Goal: Book appointment/travel/reservation

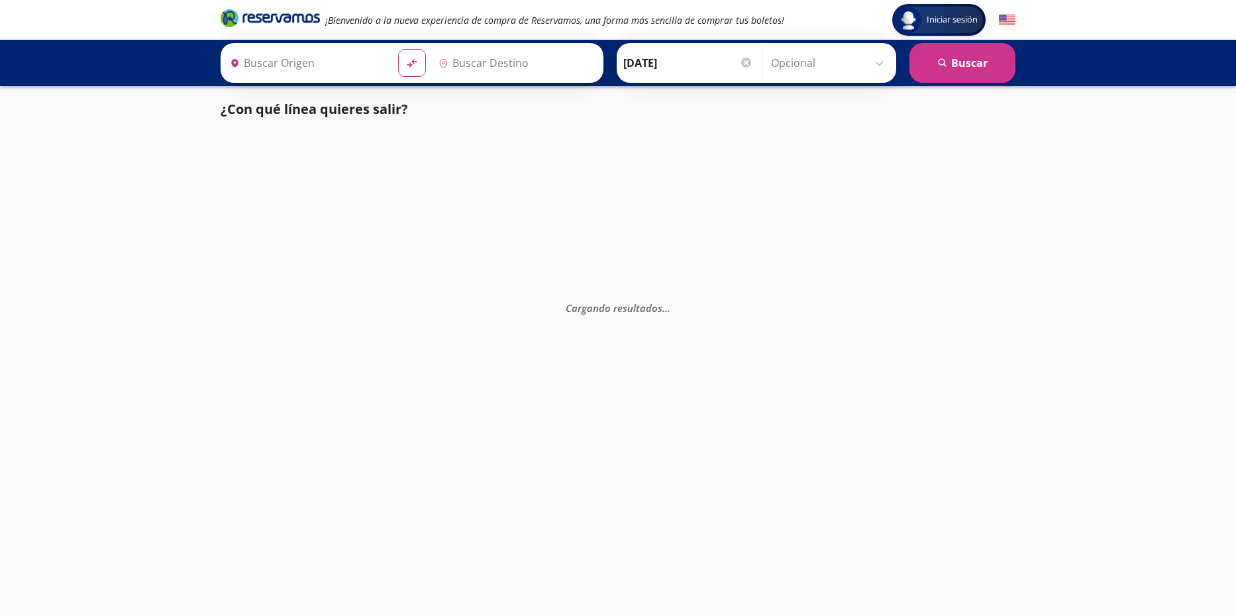
type input "[GEOGRAPHIC_DATA], [GEOGRAPHIC_DATA]"
type input "Santiago de Querétaro, [GEOGRAPHIC_DATA]"
type input "[GEOGRAPHIC_DATA], [GEOGRAPHIC_DATA]"
type input "[PERSON_NAME] de Querétaro, [GEOGRAPHIC_DATA]"
type input "[GEOGRAPHIC_DATA], [GEOGRAPHIC_DATA]"
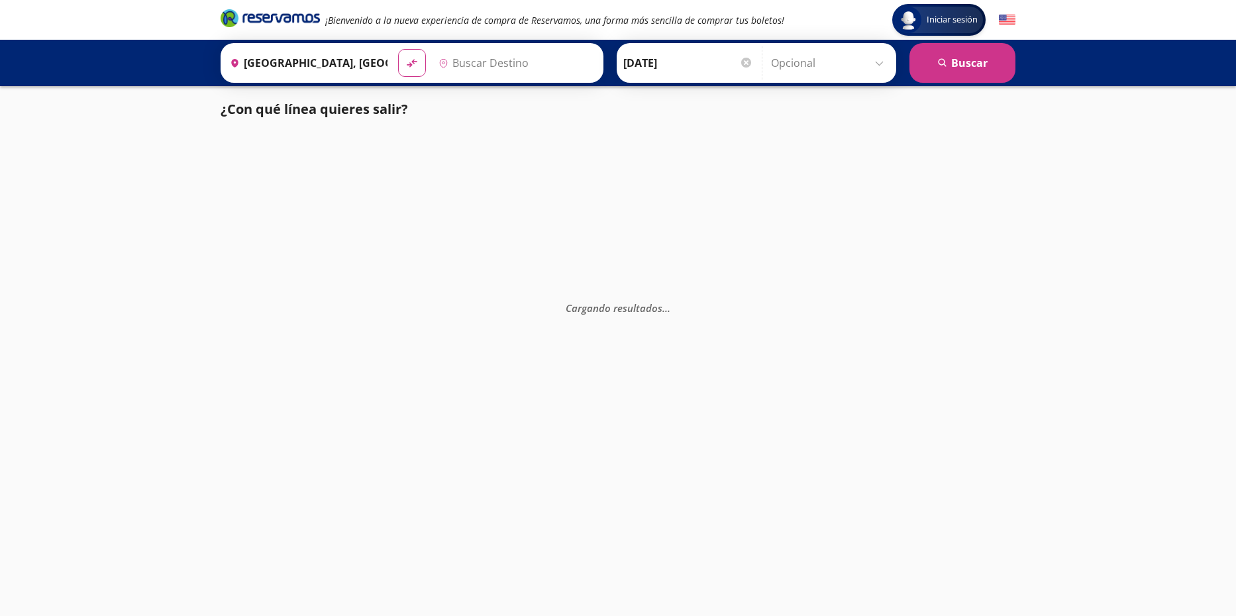
type input "[PERSON_NAME] de Querétaro, [GEOGRAPHIC_DATA]"
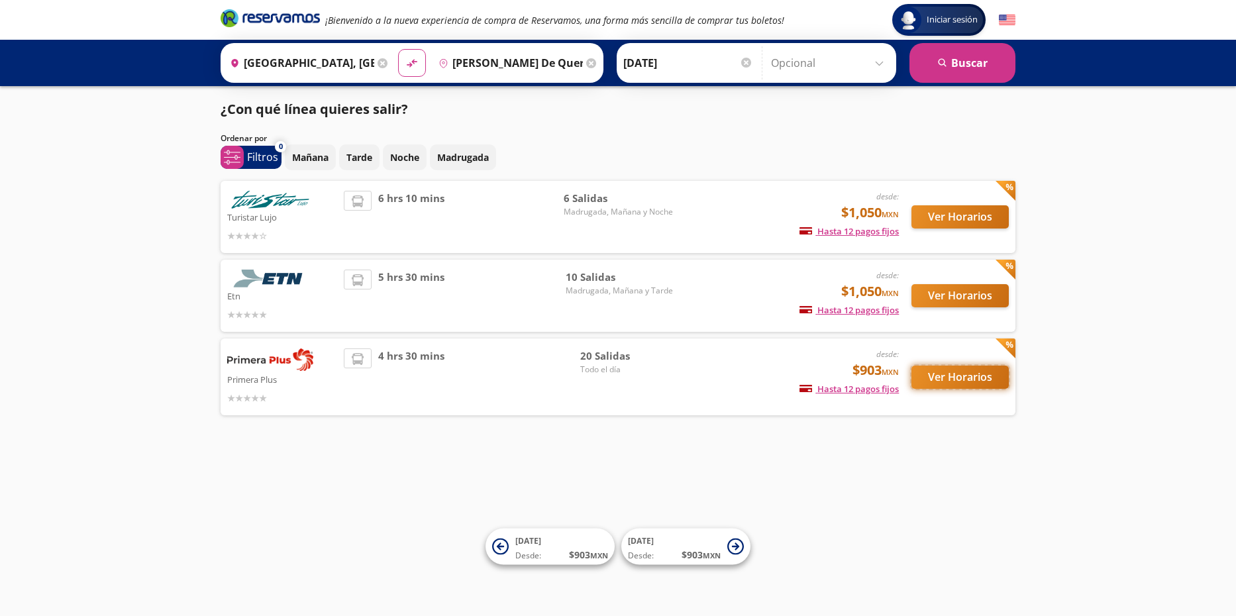
click at [968, 380] on button "Ver Horarios" at bounding box center [960, 377] width 97 height 23
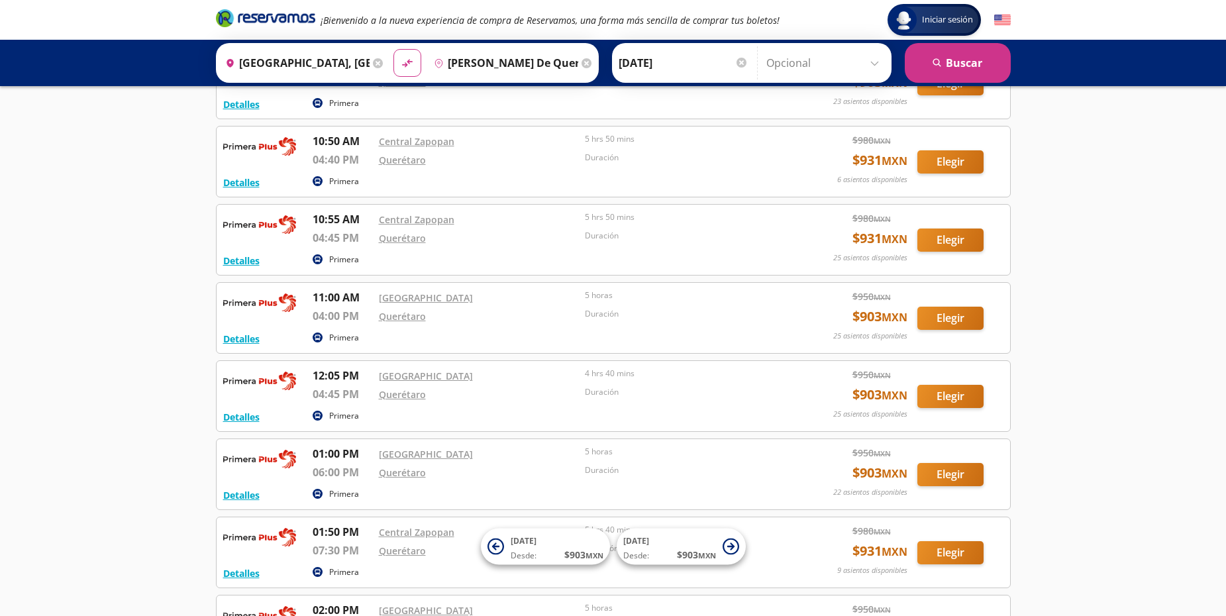
scroll to position [588, 0]
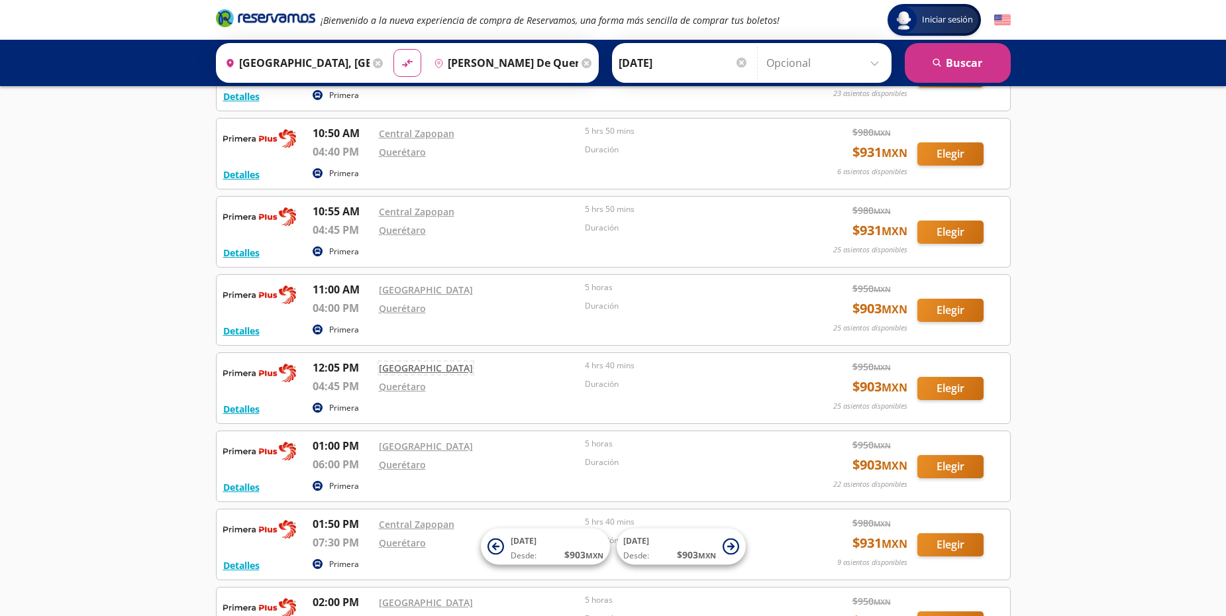
click at [428, 369] on link "[GEOGRAPHIC_DATA]" at bounding box center [426, 368] width 94 height 13
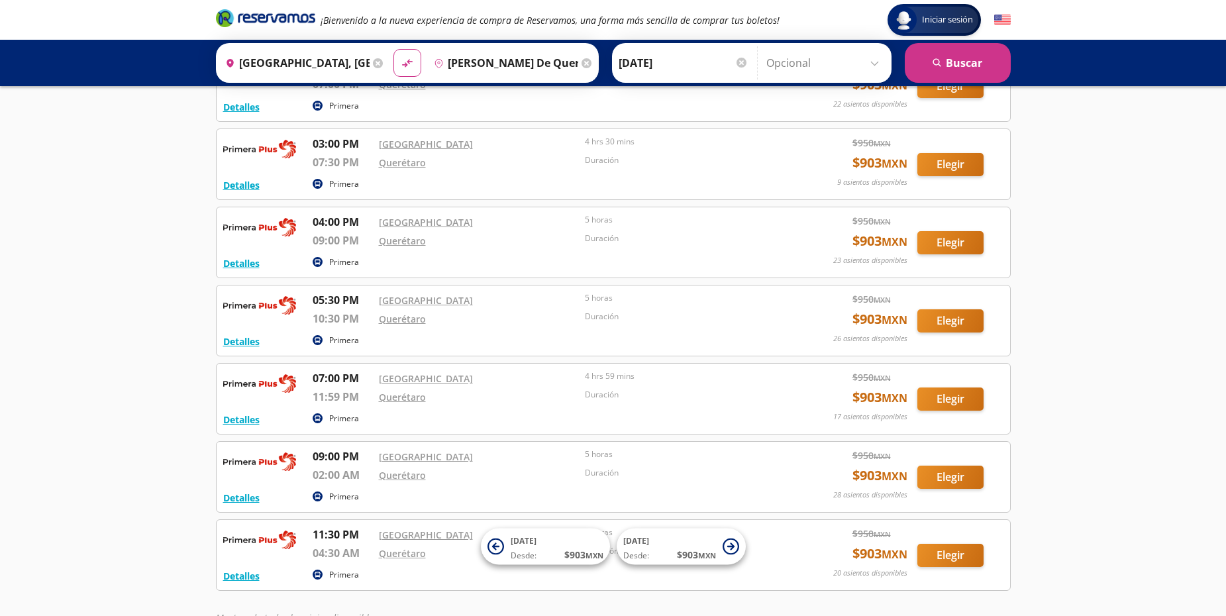
scroll to position [1224, 0]
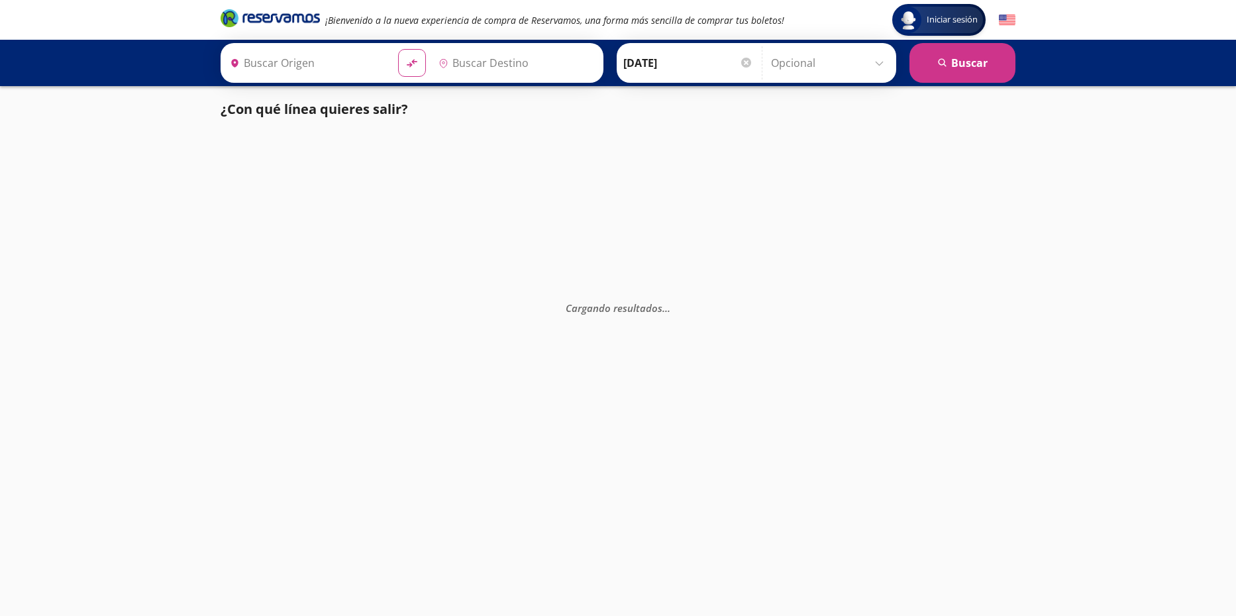
type input "[GEOGRAPHIC_DATA], [GEOGRAPHIC_DATA]"
type input "Santiago de Querétaro, [GEOGRAPHIC_DATA]"
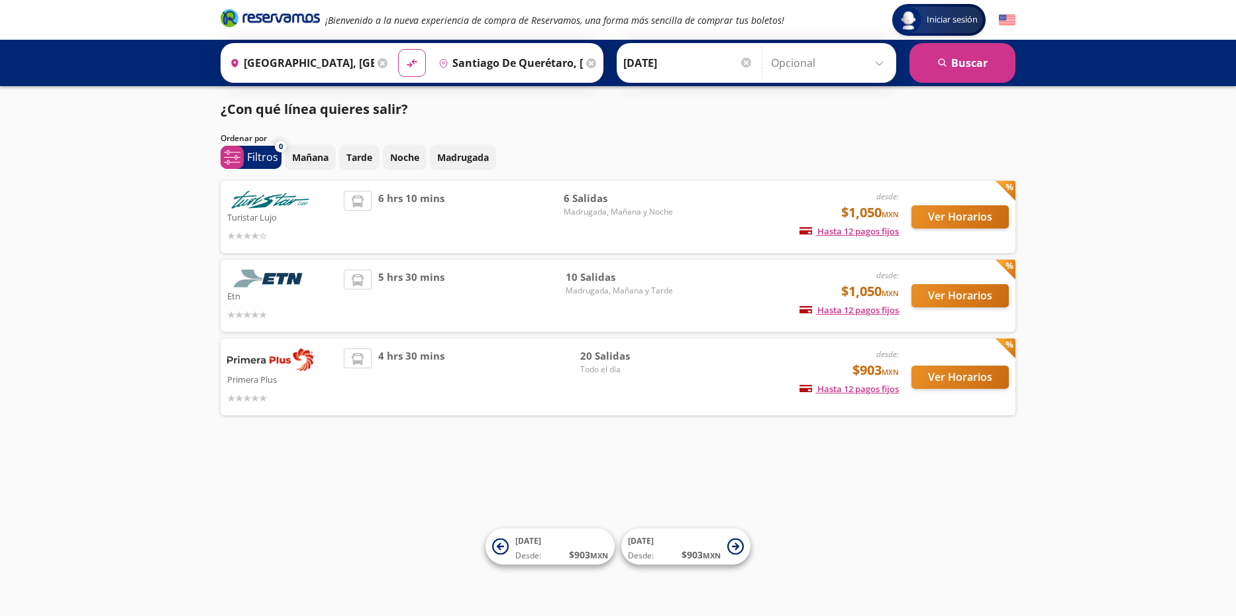
drag, startPoint x: 0, startPoint y: 0, endPoint x: 1208, endPoint y: 164, distance: 1218.7
click at [1208, 164] on div "Iniciar sesión Iniciar sesión ¡Bienvenido a la nueva experiencia de compra de R…" at bounding box center [618, 308] width 1236 height 616
click at [450, 277] on div "5 hrs 30 mins" at bounding box center [455, 296] width 222 height 52
drag, startPoint x: 450, startPoint y: 277, endPoint x: 467, endPoint y: 280, distance: 17.4
click at [450, 277] on div "5 hrs 30 mins" at bounding box center [455, 296] width 222 height 52
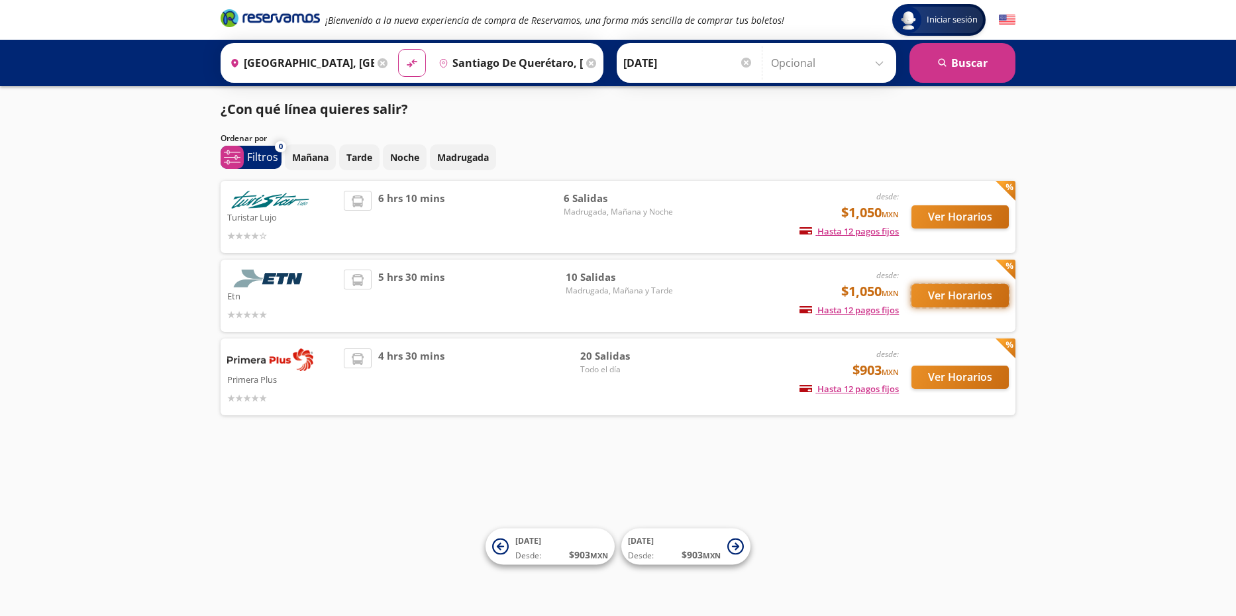
click at [959, 294] on button "Ver Horarios" at bounding box center [960, 295] width 97 height 23
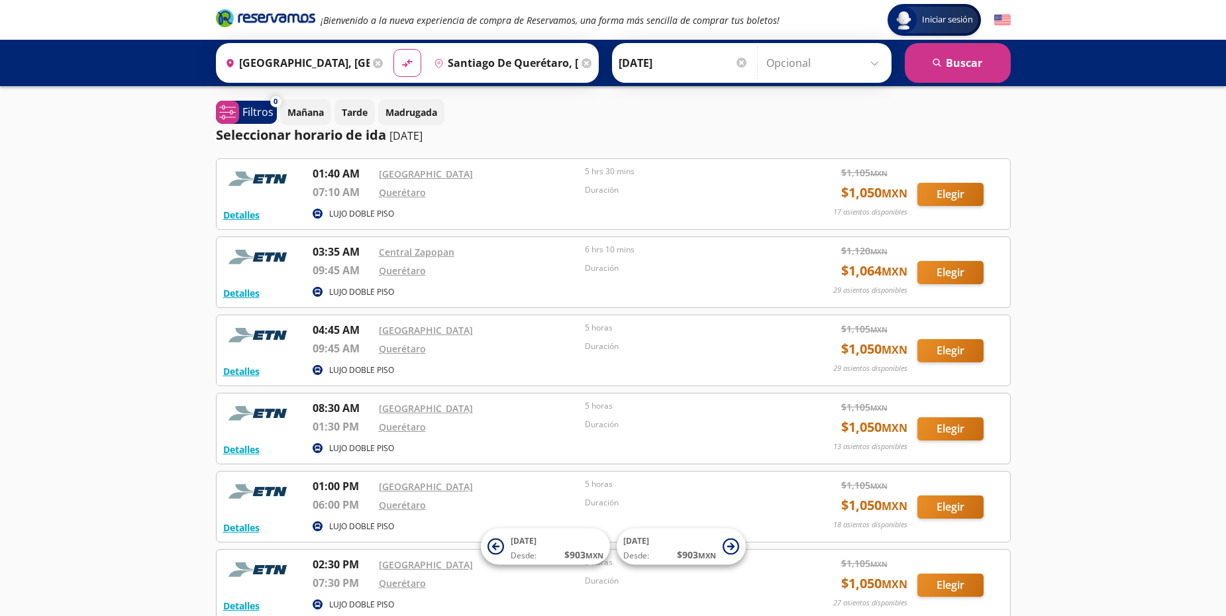
click at [1129, 240] on div "Iniciar sesión Iniciar sesión ¡Bienvenido a la nueva experiencia de compra de R…" at bounding box center [613, 529] width 1226 height 1058
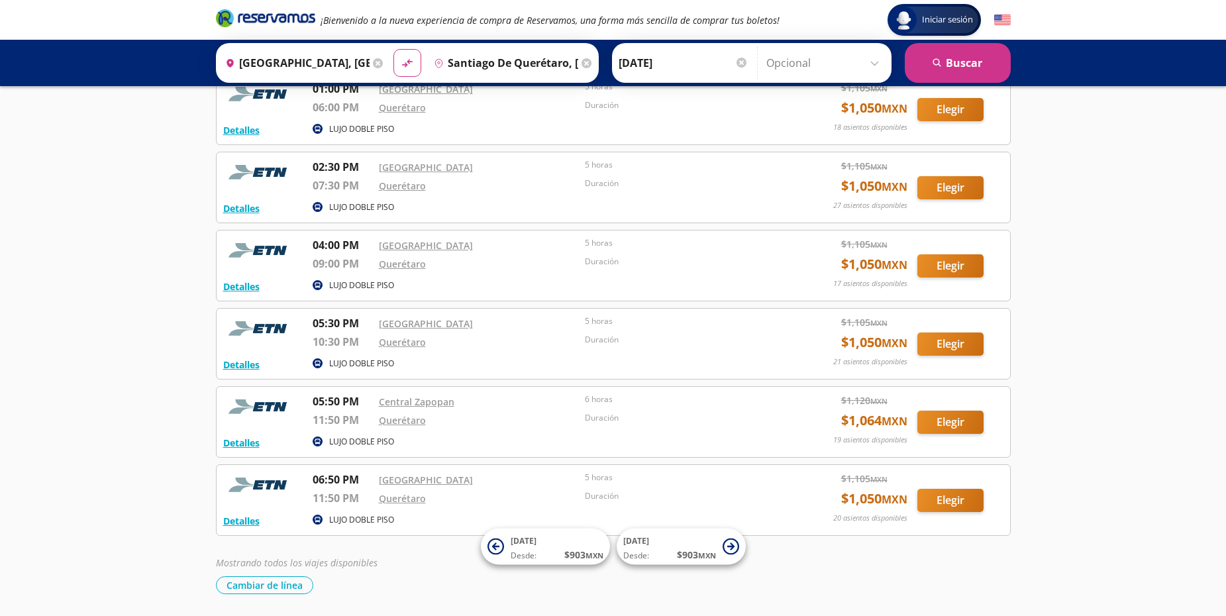
scroll to position [442, 0]
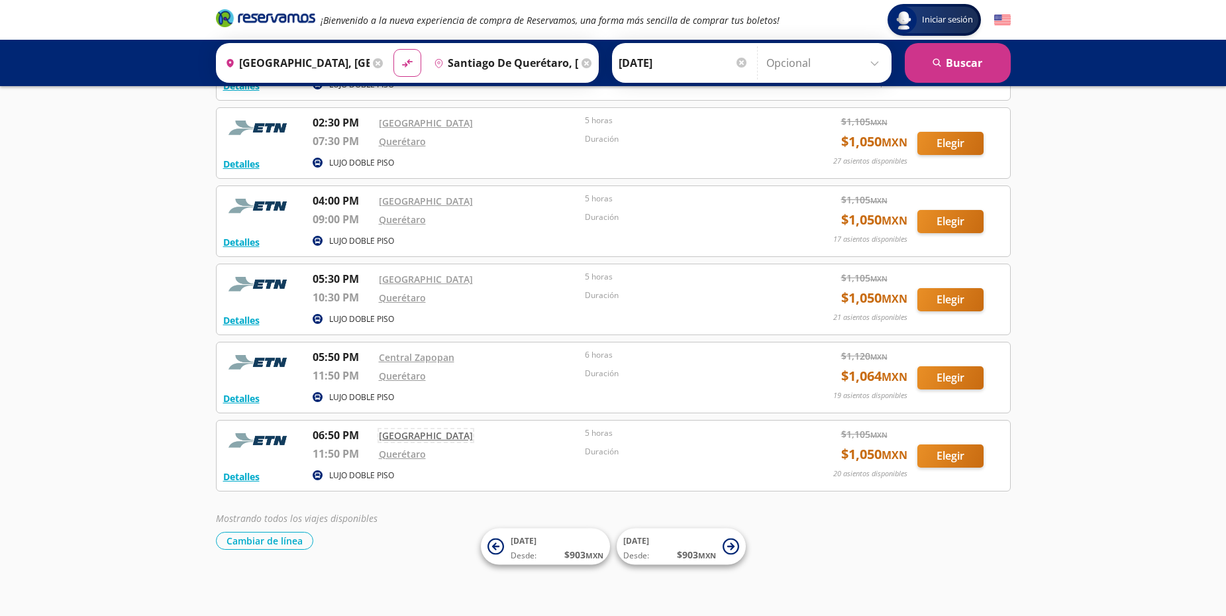
click at [439, 437] on link "[GEOGRAPHIC_DATA]" at bounding box center [426, 435] width 94 height 13
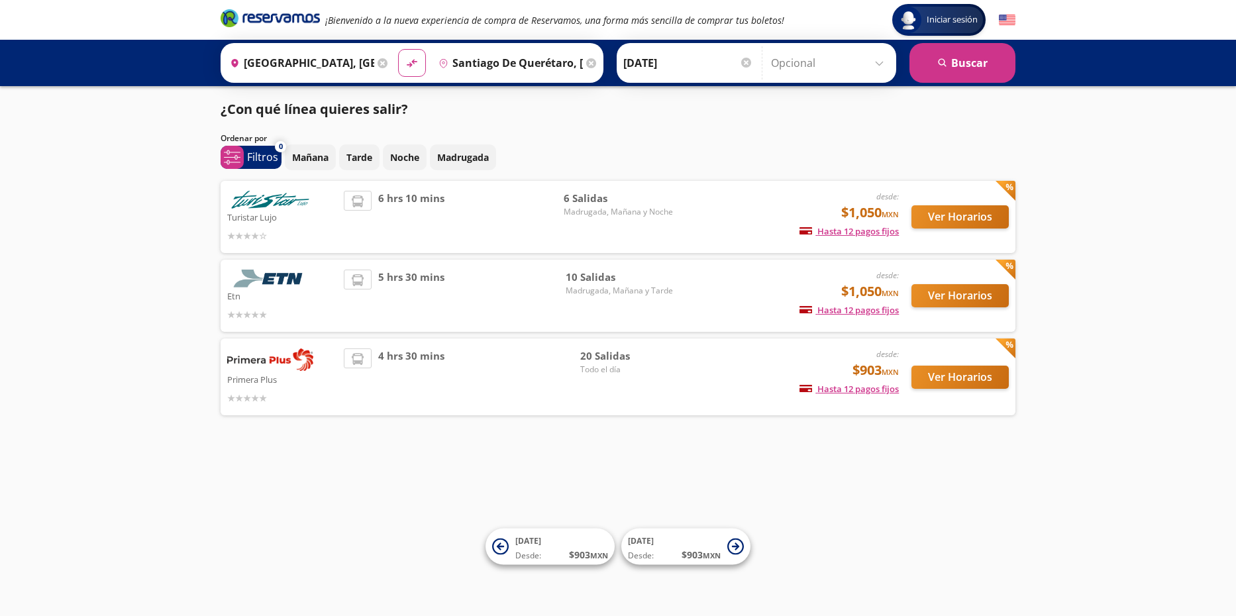
click at [477, 197] on div "6 hrs 10 mins" at bounding box center [454, 217] width 220 height 52
click at [611, 209] on span "Madrugada, Mañana y Noche" at bounding box center [618, 212] width 109 height 12
click at [974, 216] on button "Ver Horarios" at bounding box center [960, 216] width 97 height 23
